Goal: Task Accomplishment & Management: Complete application form

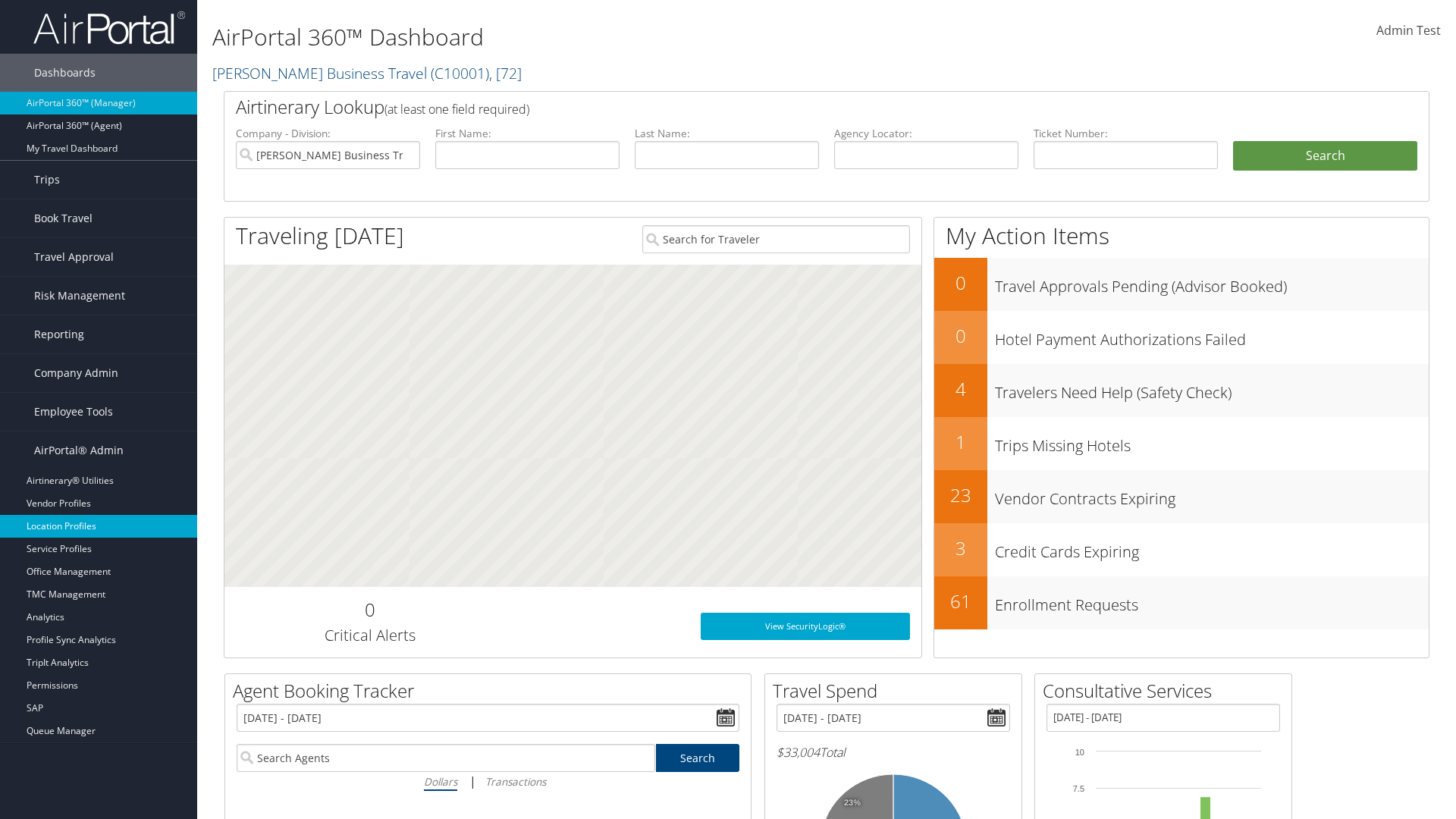
click at [98, 526] on link "Location Profiles" at bounding box center [98, 526] width 197 height 23
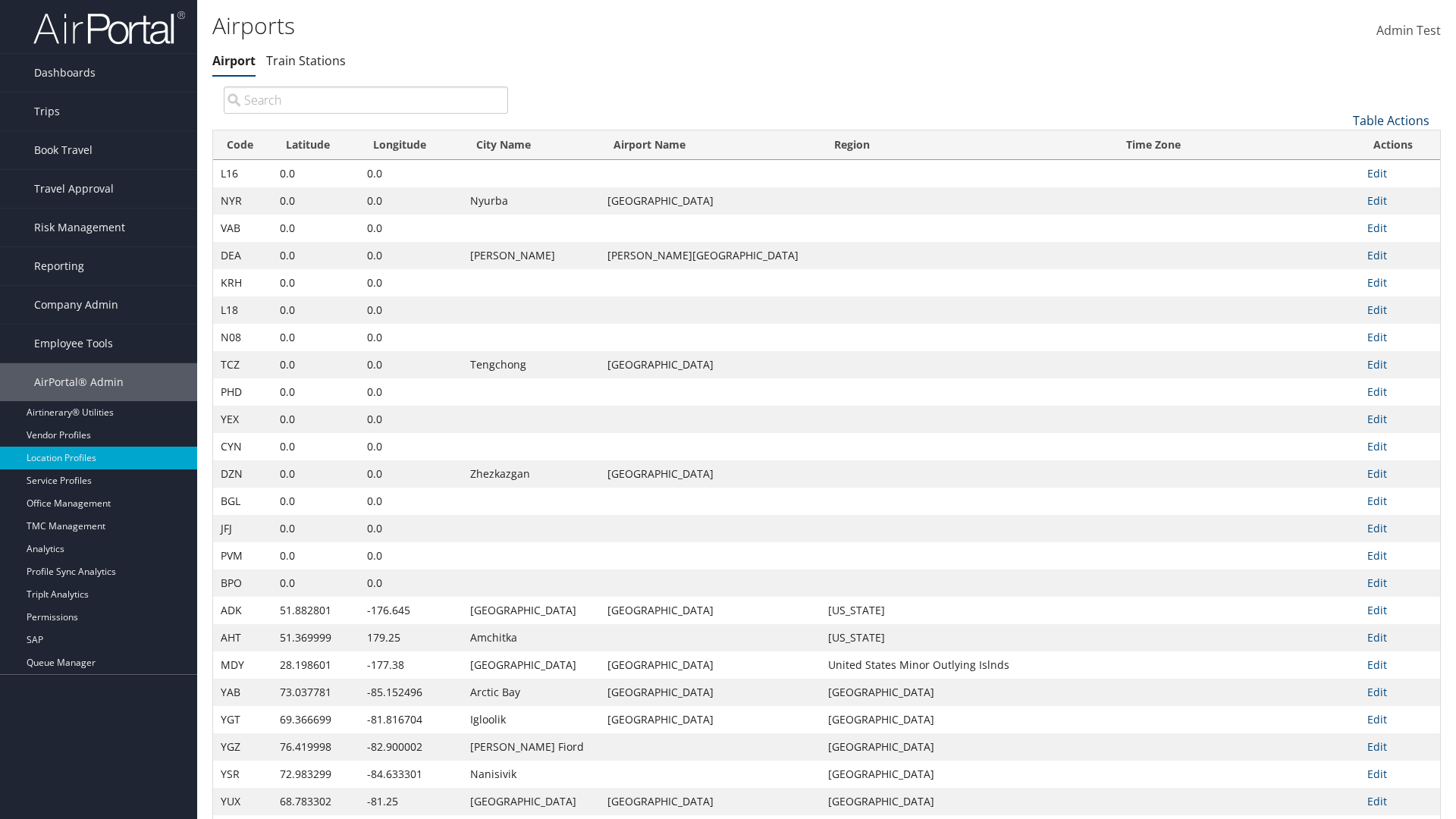
click at [1391, 120] on link "Table Actions" at bounding box center [1390, 120] width 76 height 16
click at [1340, 143] on link "New Record" at bounding box center [1340, 144] width 199 height 26
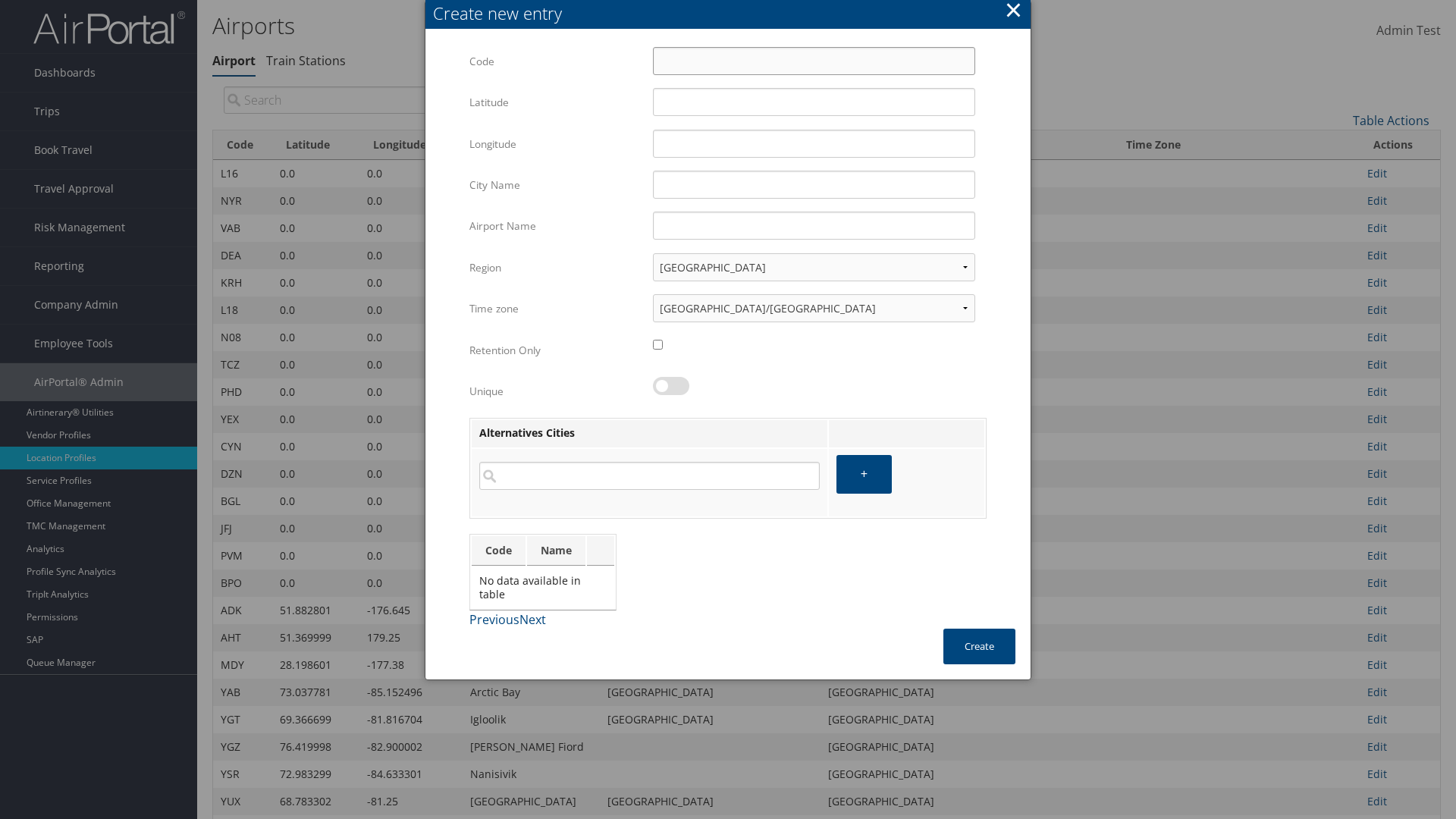
click at [814, 61] on input "Code" at bounding box center [814, 61] width 323 height 28
type input ",%"
click at [814, 102] on input "32.953182" at bounding box center [814, 102] width 323 height 28
type input "32.953182"
click at [814, 143] on input "12.016439" at bounding box center [814, 143] width 323 height 28
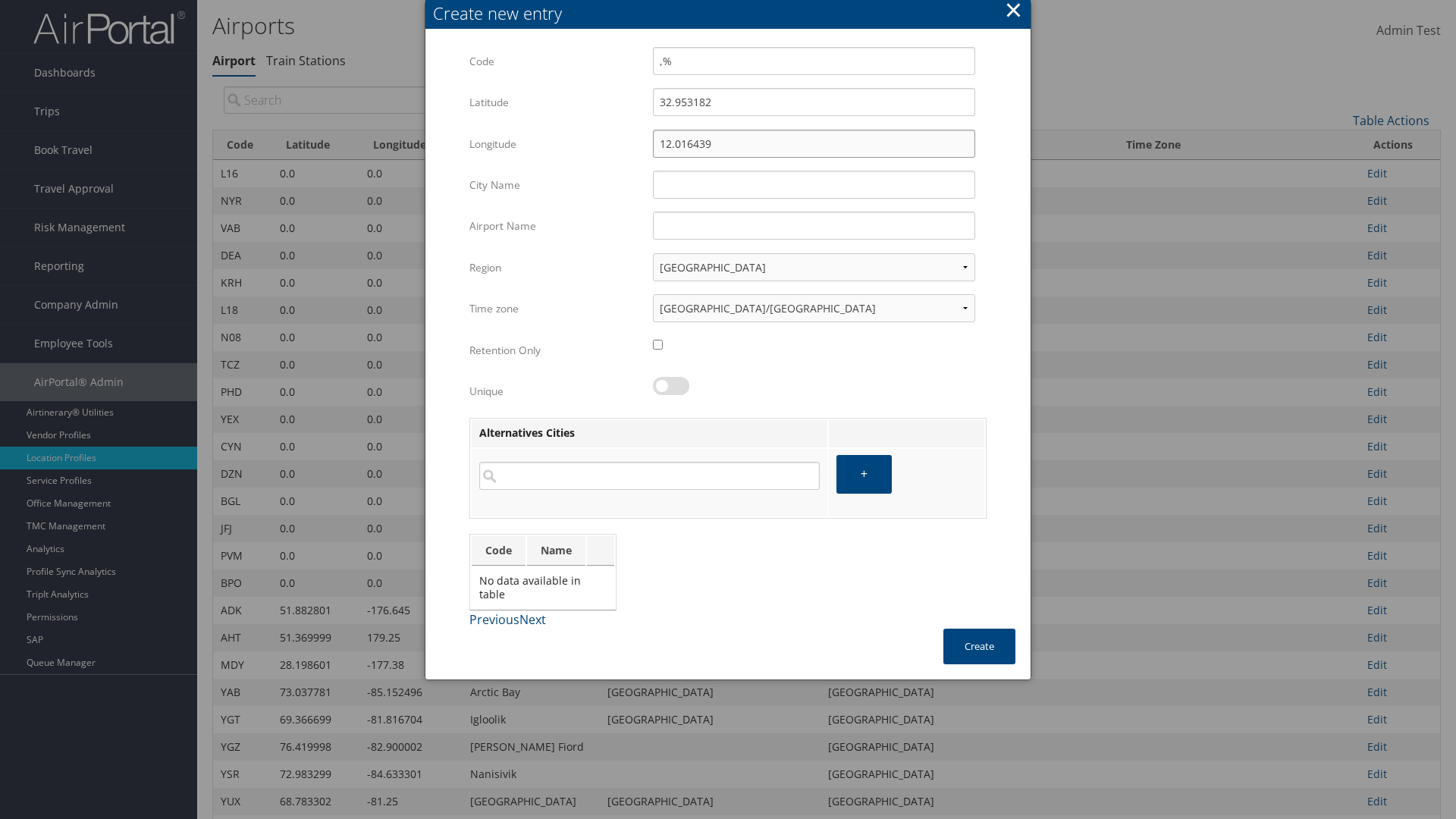
type input "12.016439"
click at [814, 184] on input "City Name" at bounding box center [814, 184] width 323 height 28
type input "Zwara"
type input ",%"
type input "Zwara"
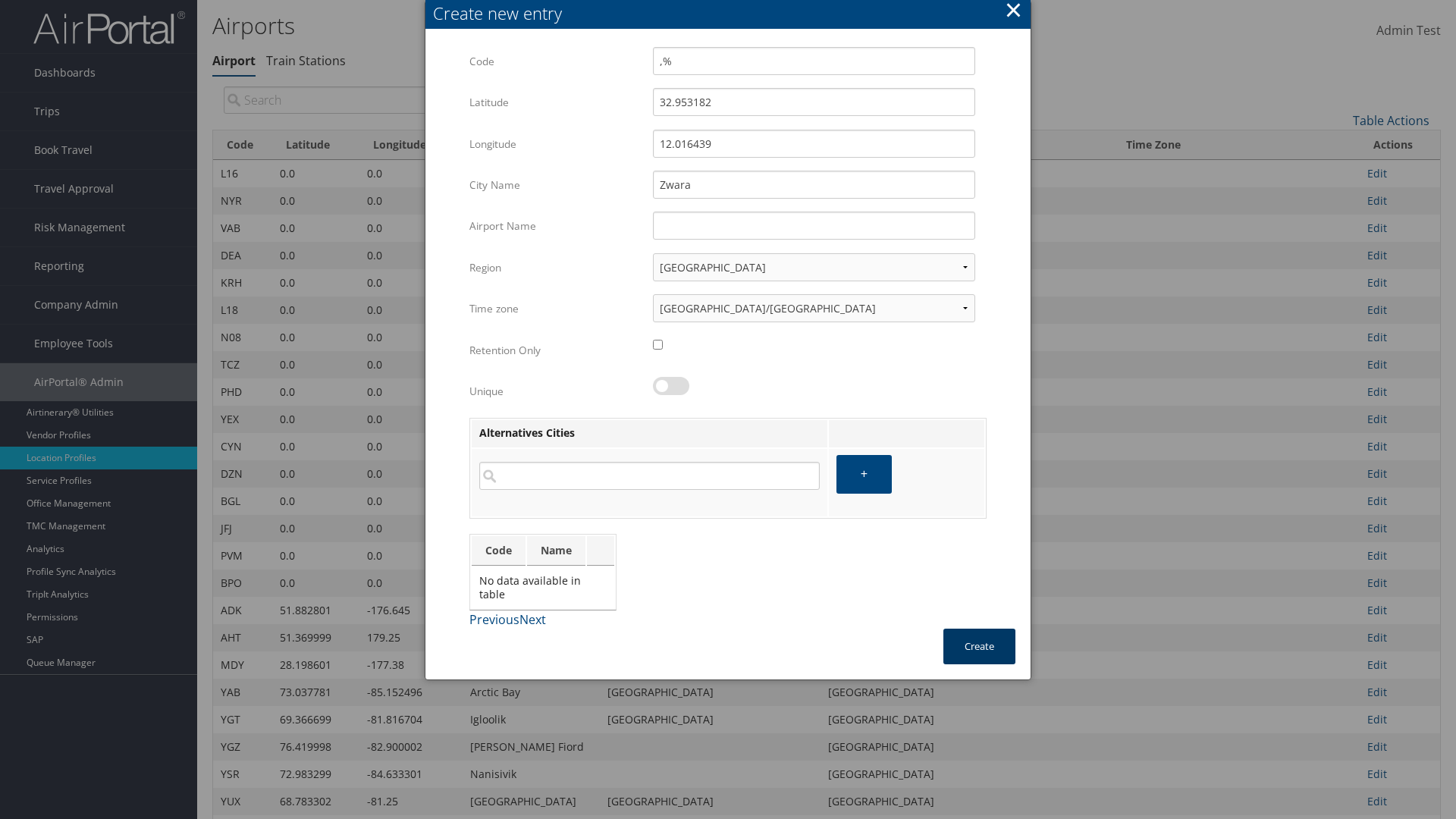
click at [979, 646] on button "Create" at bounding box center [979, 646] width 72 height 36
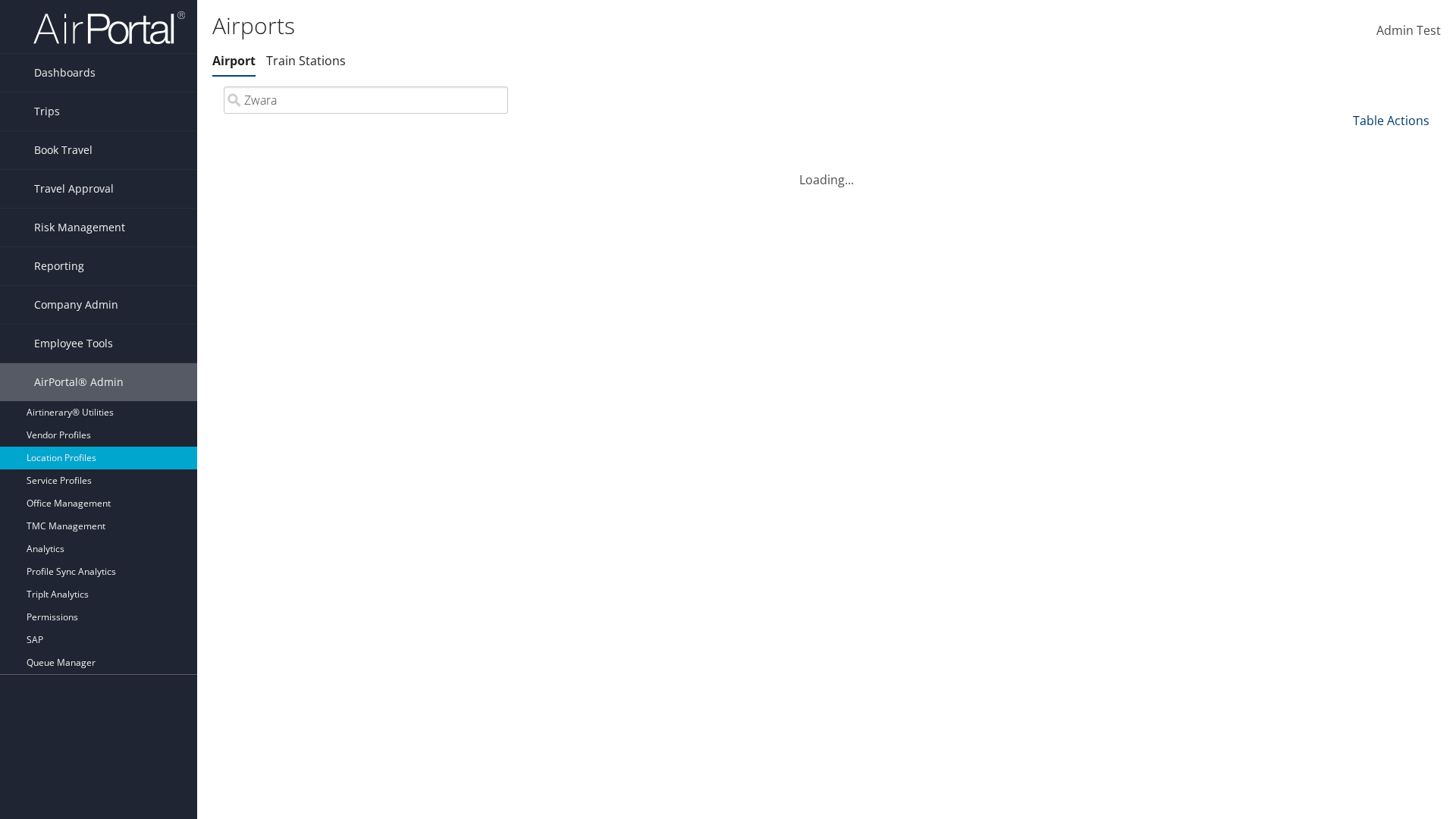
type input "Zwara"
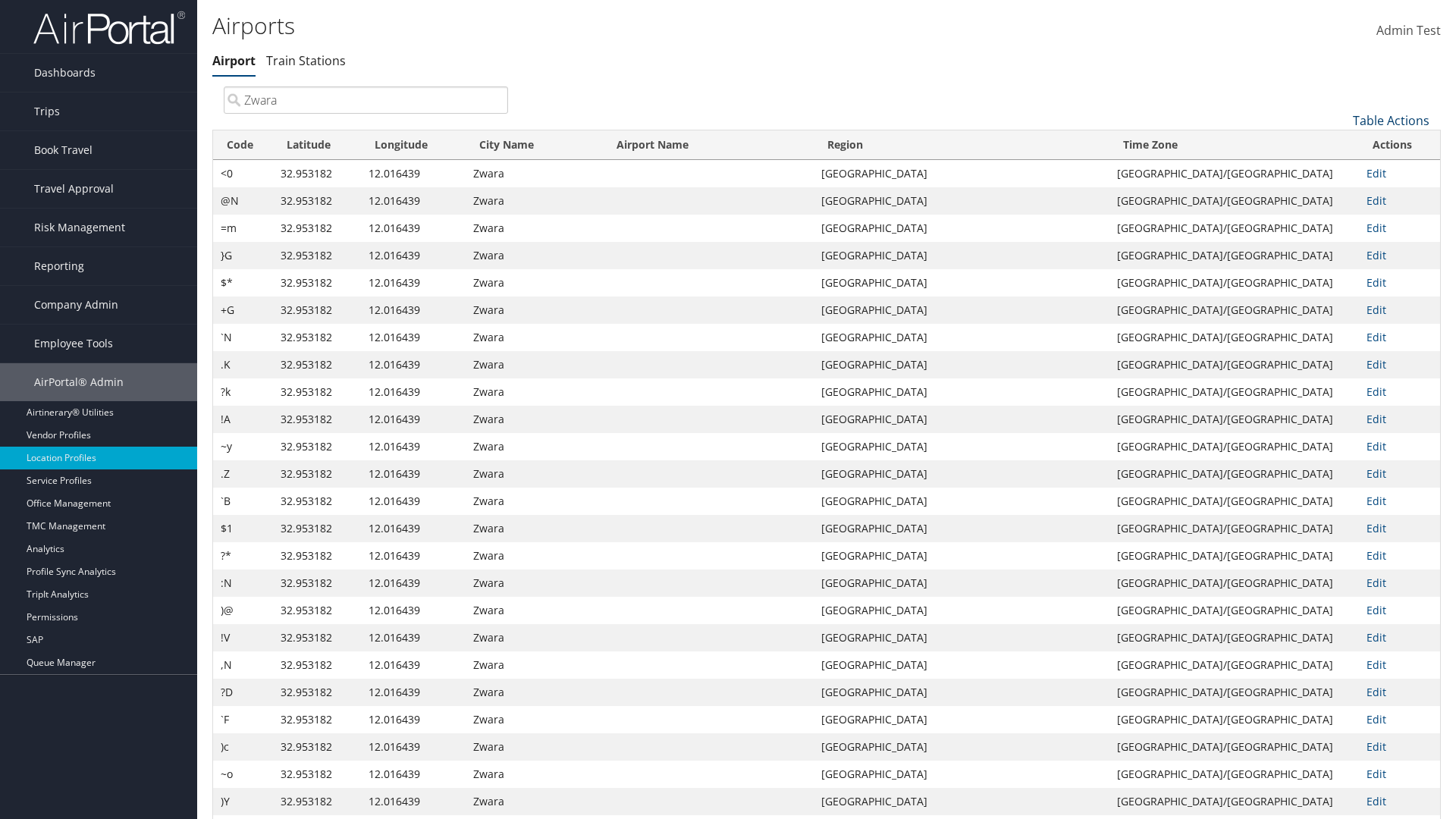
click at [1391, 120] on link "Table Actions" at bounding box center [1390, 120] width 76 height 16
click at [1340, 169] on link "Download Report" at bounding box center [1340, 169] width 199 height 26
